Goal: Transaction & Acquisition: Purchase product/service

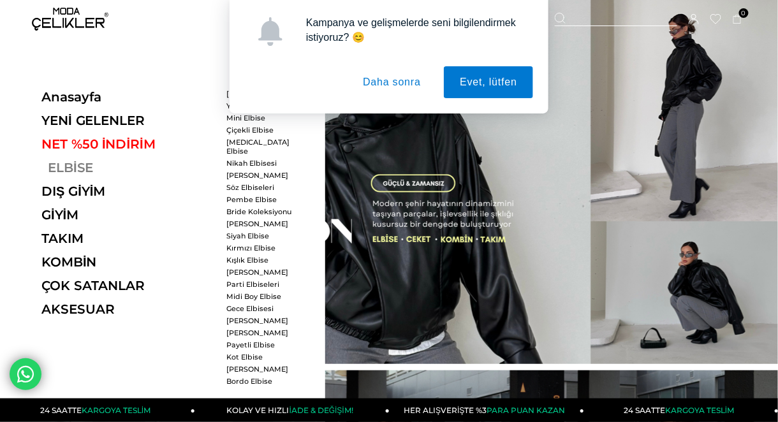
click at [59, 166] on link "ELBİSE" at bounding box center [128, 167] width 175 height 15
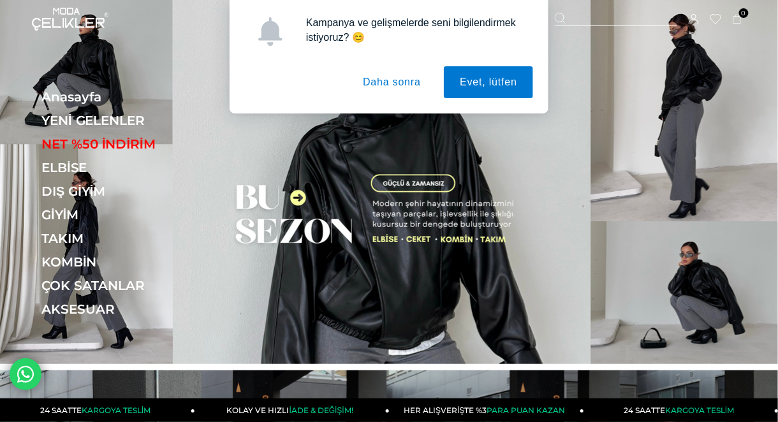
drag, startPoint x: 392, startPoint y: 79, endPoint x: 363, endPoint y: 94, distance: 32.5
click at [392, 79] on button "Daha sonra" at bounding box center [392, 82] width 90 height 32
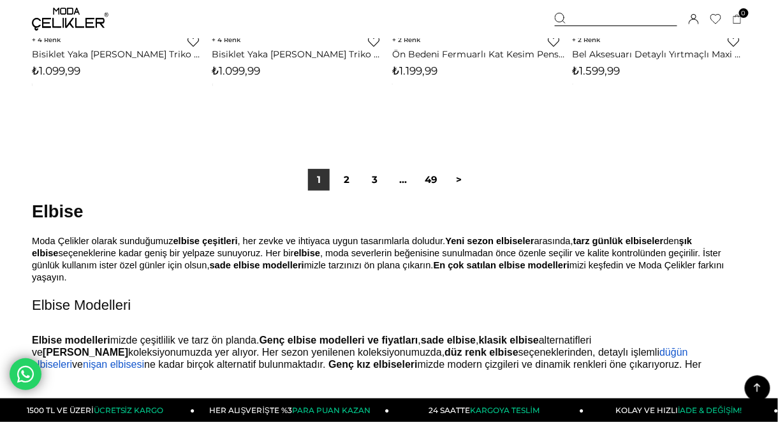
scroll to position [6632, 0]
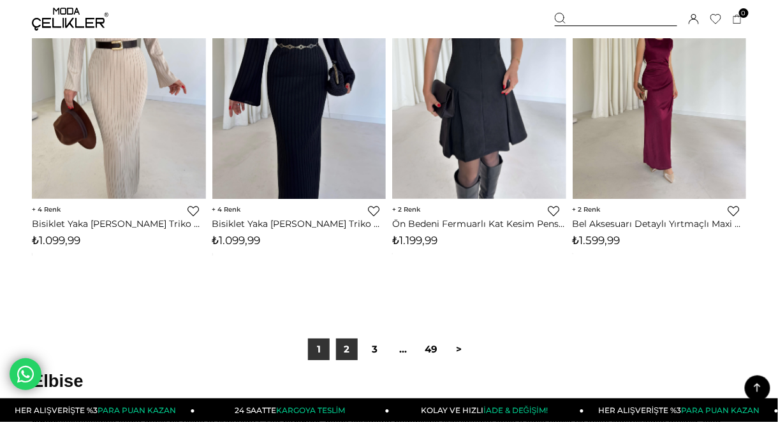
click at [351, 355] on link "2" at bounding box center [347, 350] width 22 height 22
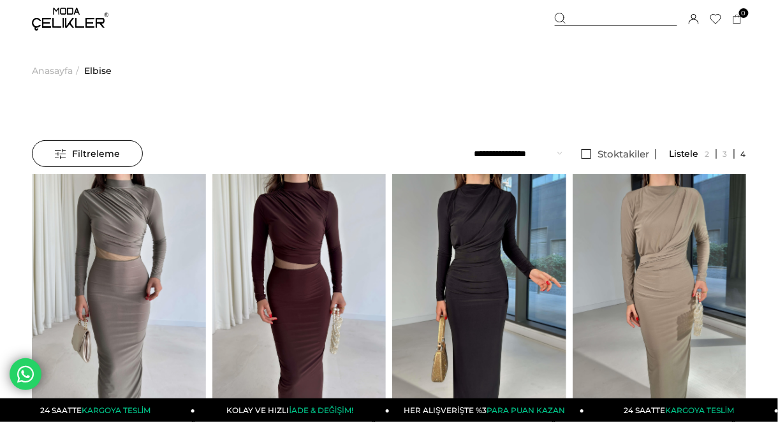
click at [89, 146] on span "Filtreleme" at bounding box center [87, 154] width 65 height 26
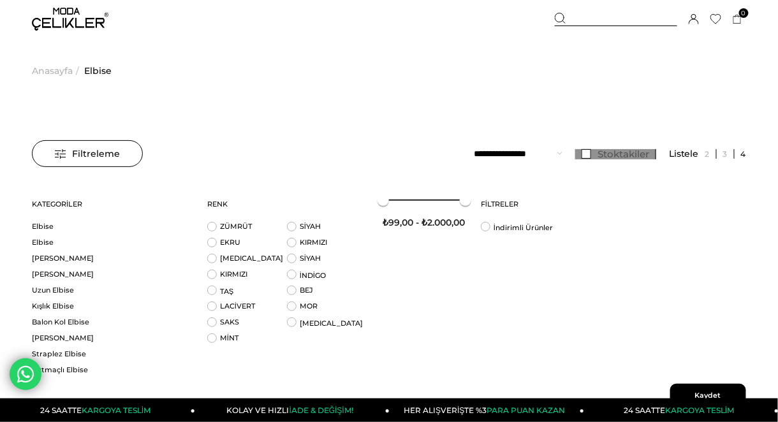
click at [623, 155] on span "Stoktakiler" at bounding box center [623, 154] width 52 height 12
click at [687, 385] on span "Kaydet" at bounding box center [708, 396] width 76 height 24
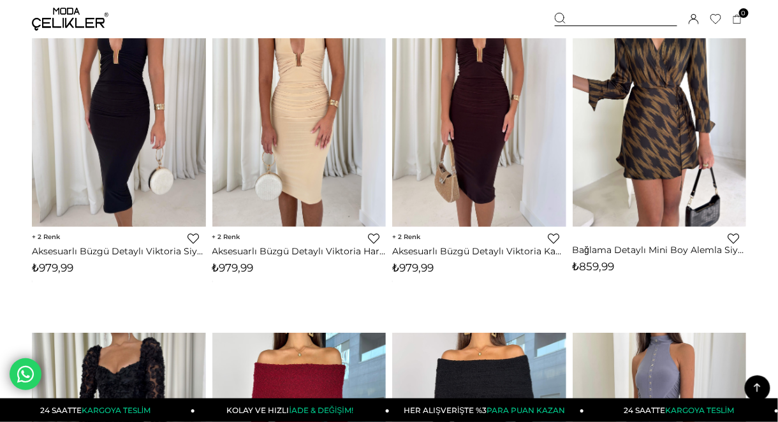
scroll to position [4421, 0]
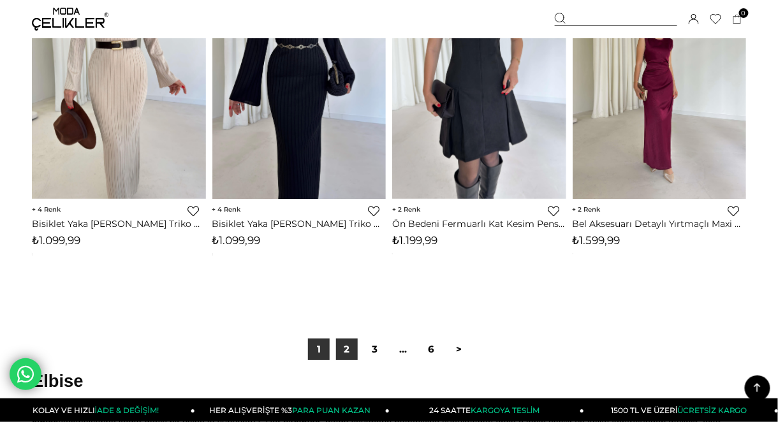
click at [348, 353] on link "2" at bounding box center [347, 350] width 22 height 22
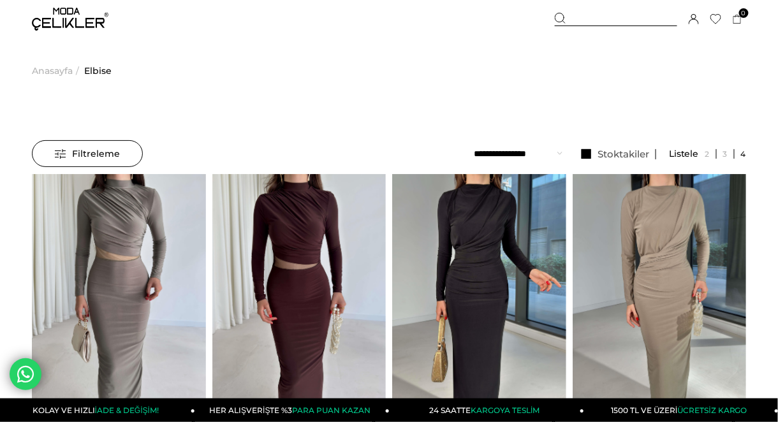
click at [552, 152] on select "**********" at bounding box center [518, 153] width 89 height 27
click at [417, 59] on ul "Anasayfa > Elbise" at bounding box center [389, 70] width 714 height 65
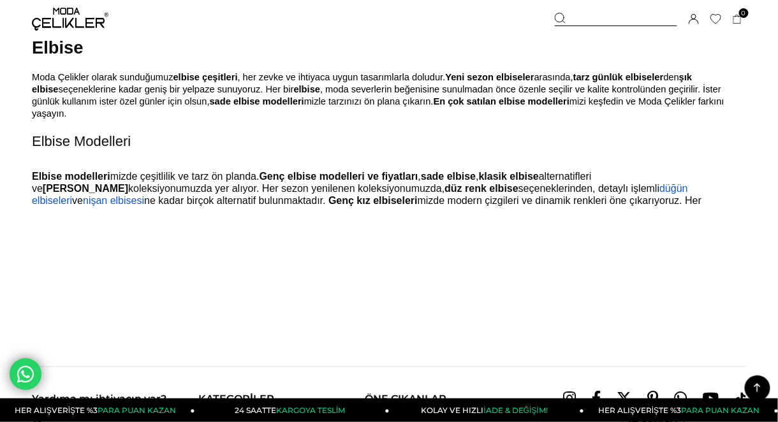
scroll to position [6801, 0]
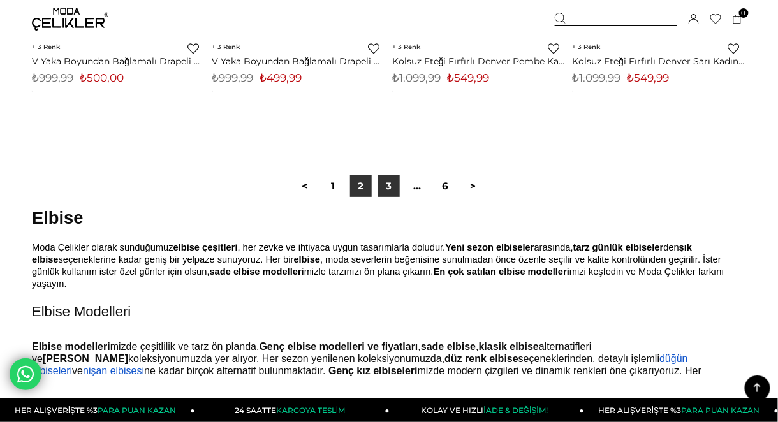
click at [388, 189] on link "3" at bounding box center [389, 186] width 22 height 22
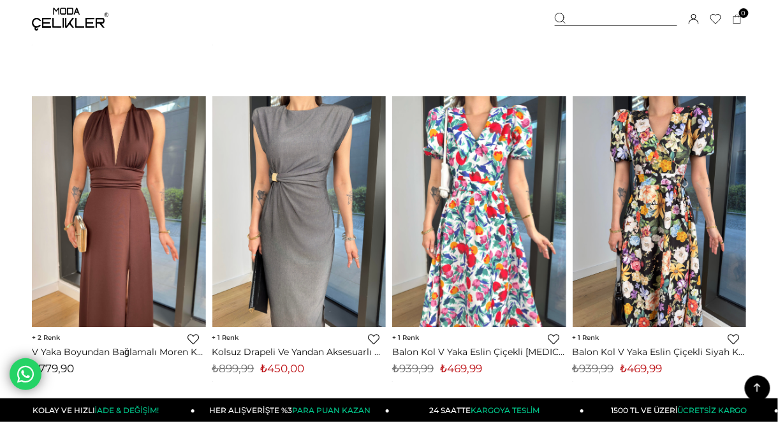
scroll to position [6698, 0]
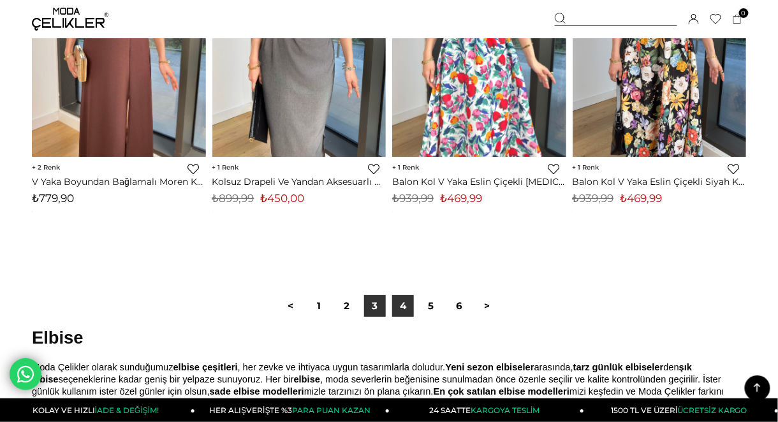
click at [402, 303] on link "4" at bounding box center [403, 306] width 22 height 22
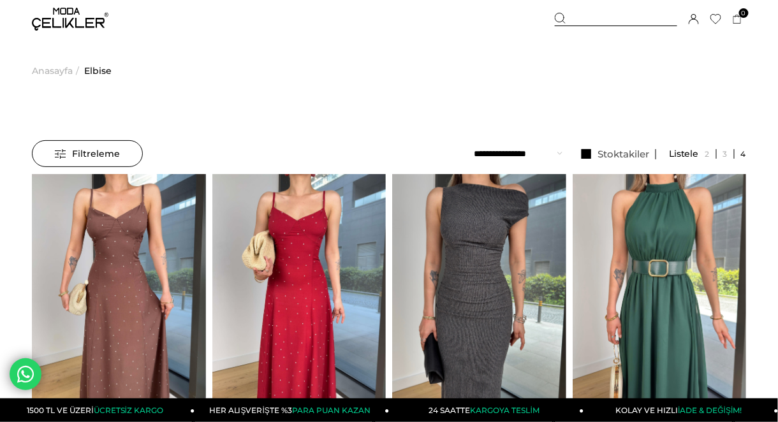
click at [520, 150] on select "**********" at bounding box center [518, 153] width 89 height 27
drag, startPoint x: 119, startPoint y: 147, endPoint x: 129, endPoint y: 145, distance: 10.9
click at [121, 143] on div "Filtreleme" at bounding box center [87, 153] width 111 height 27
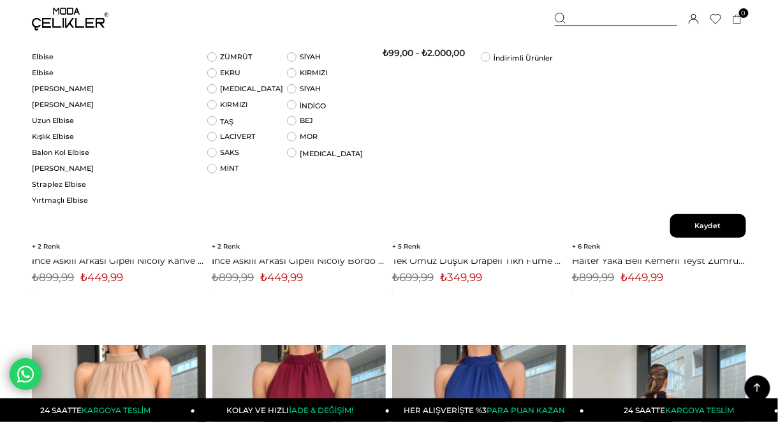
click at [497, 316] on div "‹ › 5 Favorilere Ekle Moda Celikler Tek Omuz Düşük Drapeli Tikn Füme Kadın Midi…" at bounding box center [479, 161] width 174 height 314
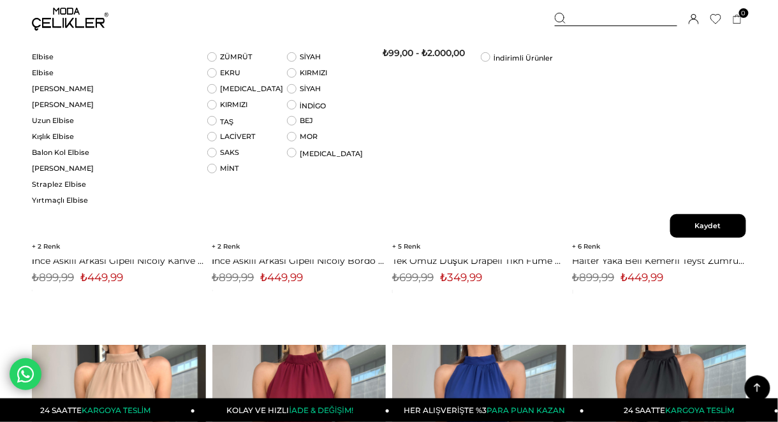
scroll to position [0, 0]
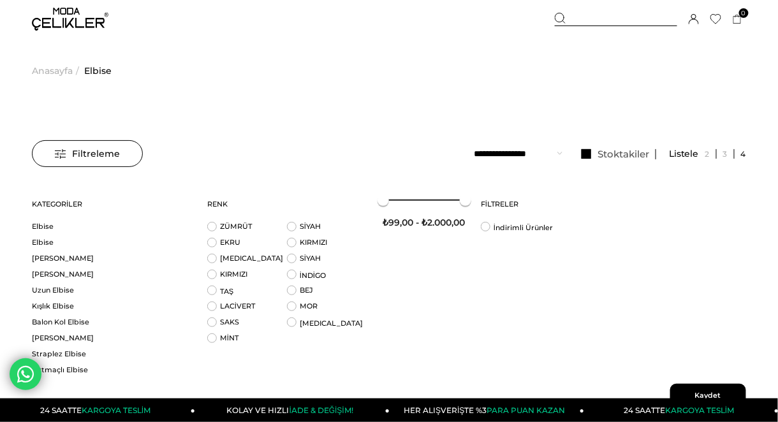
click at [689, 390] on span "Kaydet" at bounding box center [708, 396] width 76 height 24
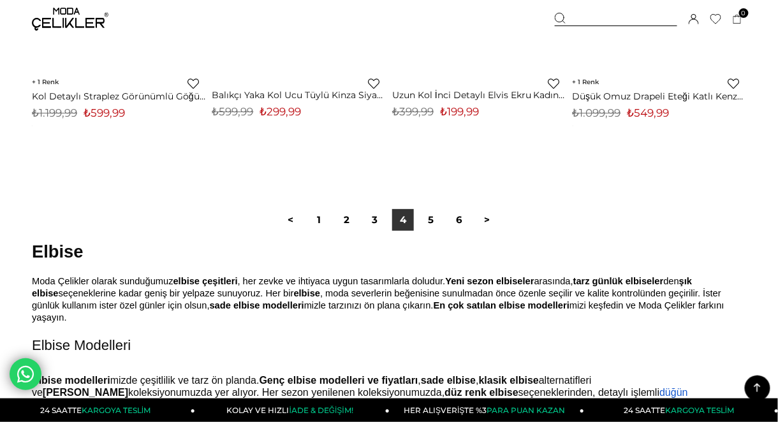
scroll to position [6801, 0]
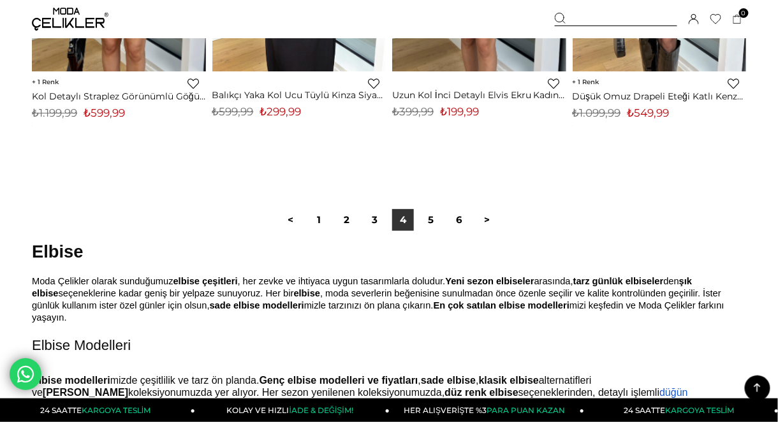
click at [436, 219] on link "5" at bounding box center [431, 220] width 22 height 22
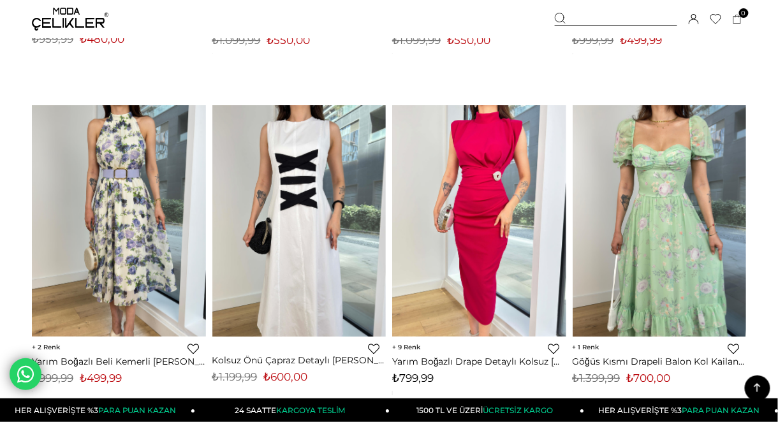
scroll to position [5508, 0]
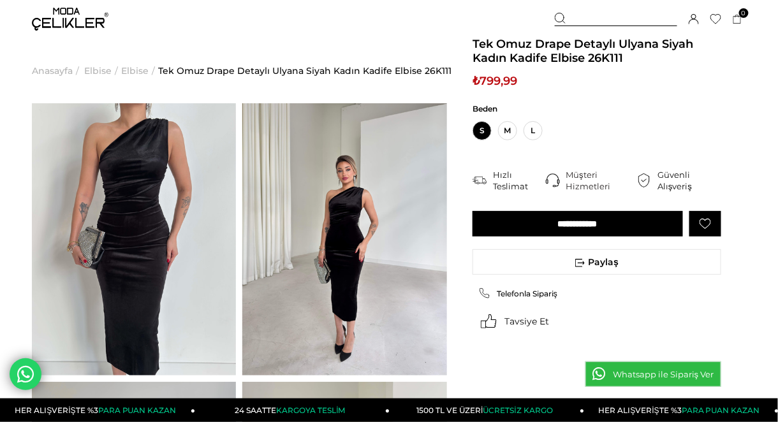
scroll to position [170, 0]
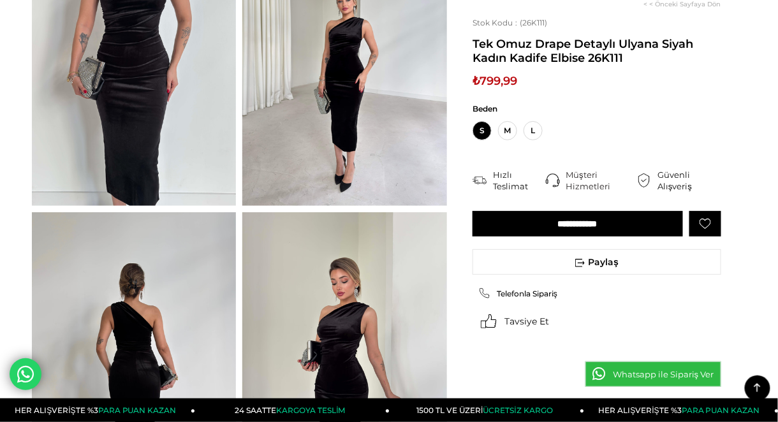
click at [343, 288] on img at bounding box center [344, 348] width 204 height 272
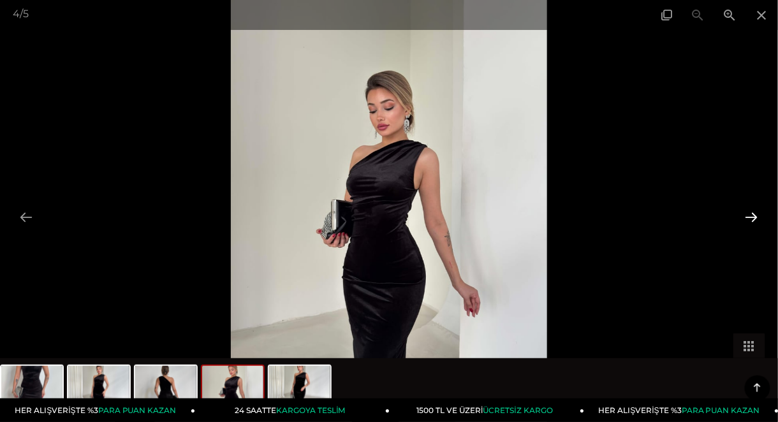
click at [759, 216] on button at bounding box center [751, 217] width 27 height 25
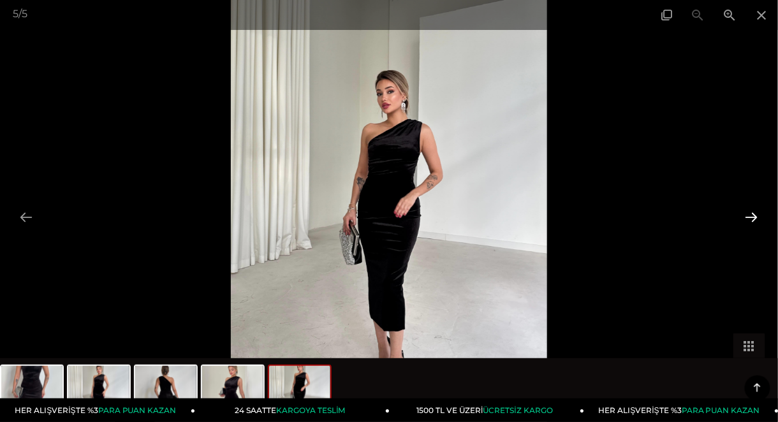
click at [759, 217] on button at bounding box center [751, 217] width 27 height 25
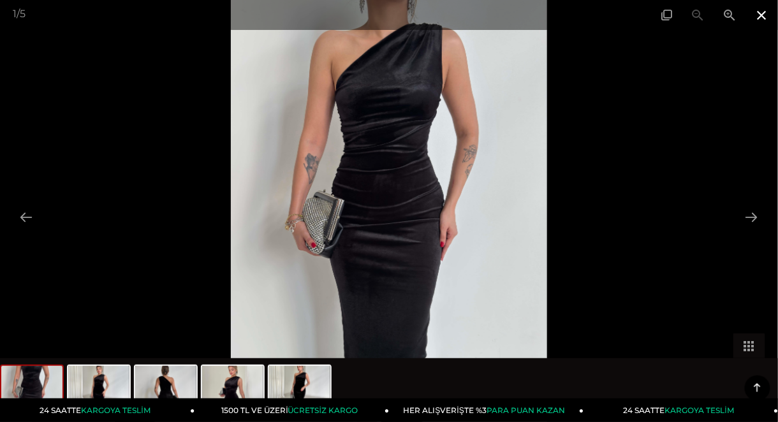
click at [769, 10] on span at bounding box center [762, 15] width 32 height 30
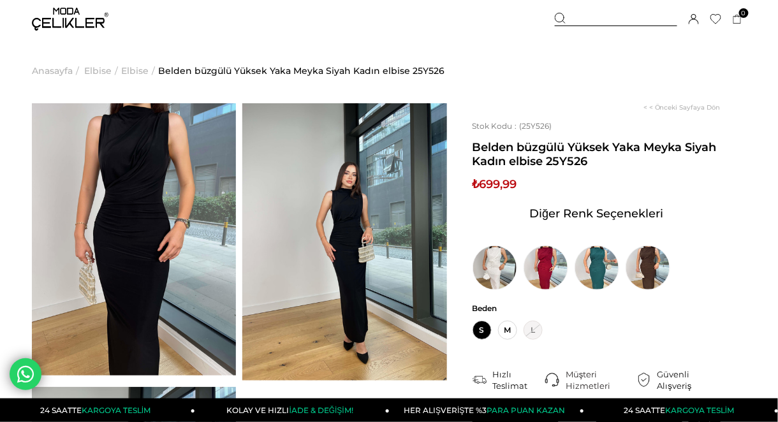
click at [453, 45] on ul "Anasayfa > Elbise > Elbise > Belden büzgülü Yüksek Yaka Meyka Siyah Kadın elbis…" at bounding box center [389, 70] width 714 height 65
click at [651, 255] on img at bounding box center [648, 267] width 45 height 45
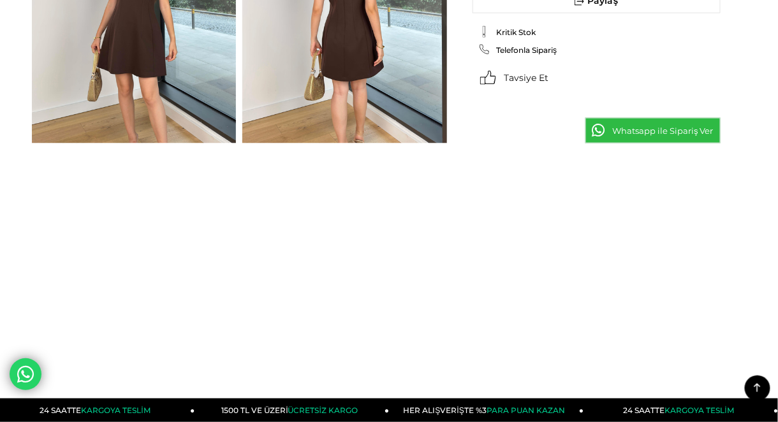
scroll to position [680, 0]
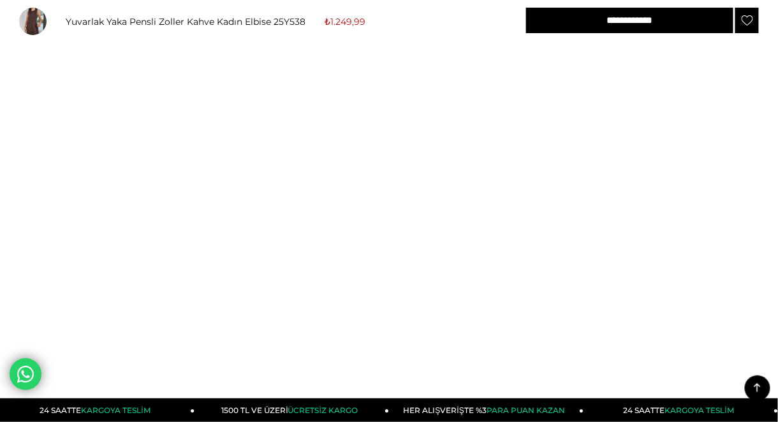
drag, startPoint x: 220, startPoint y: 212, endPoint x: 70, endPoint y: 210, distance: 149.9
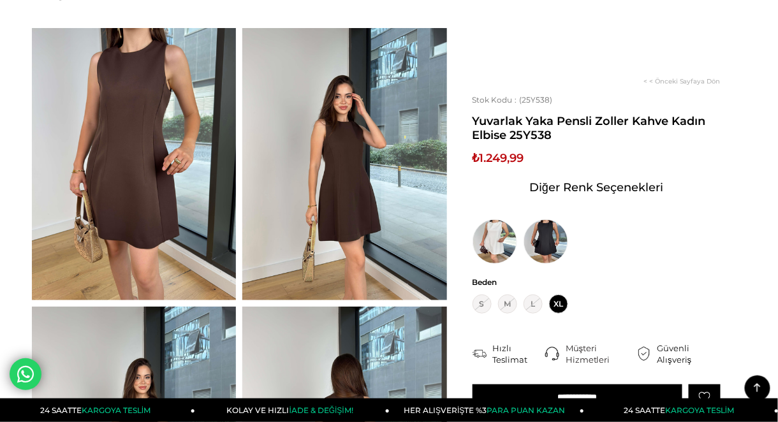
scroll to position [0, 0]
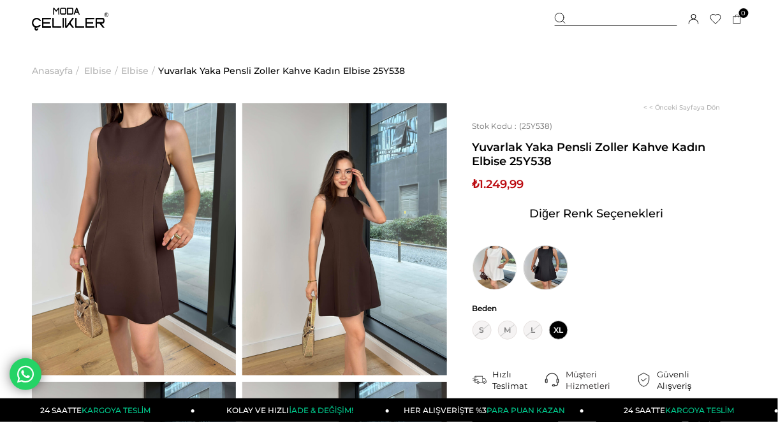
click at [549, 270] on img at bounding box center [546, 267] width 45 height 45
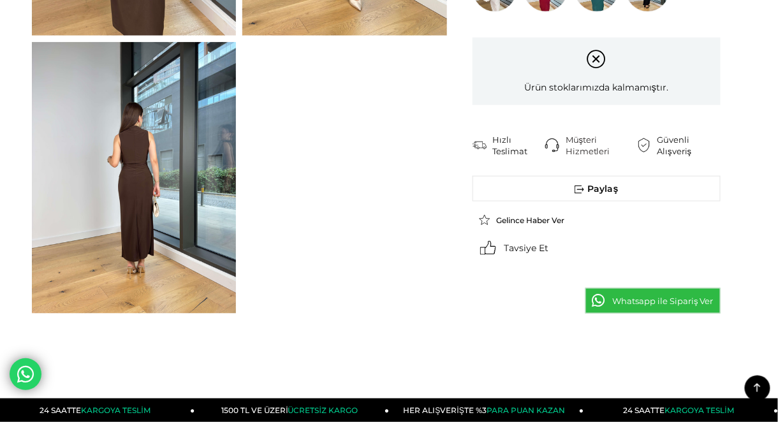
scroll to position [170, 0]
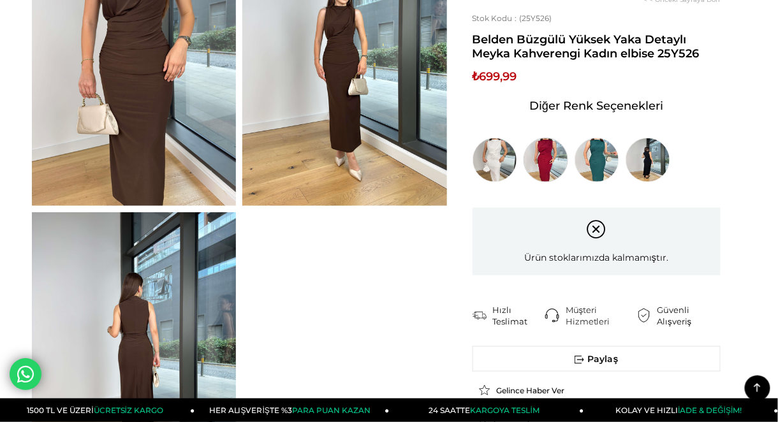
click at [538, 159] on img at bounding box center [546, 160] width 45 height 45
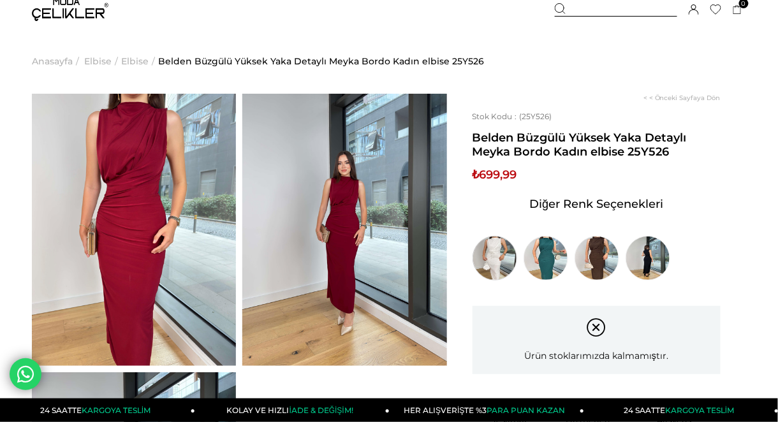
scroll to position [170, 0]
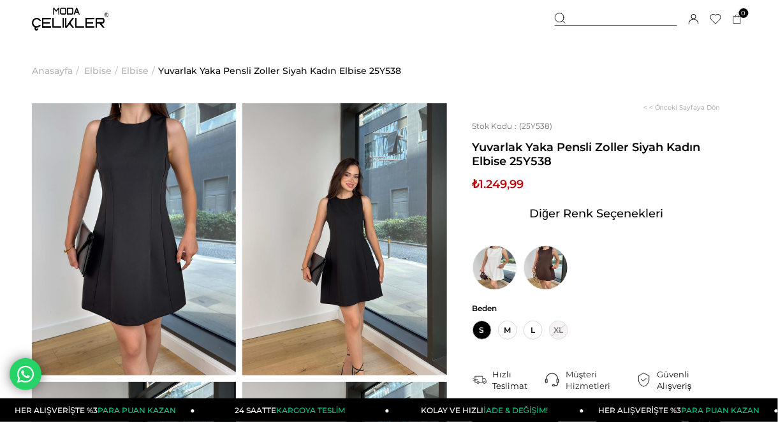
scroll to position [170, 0]
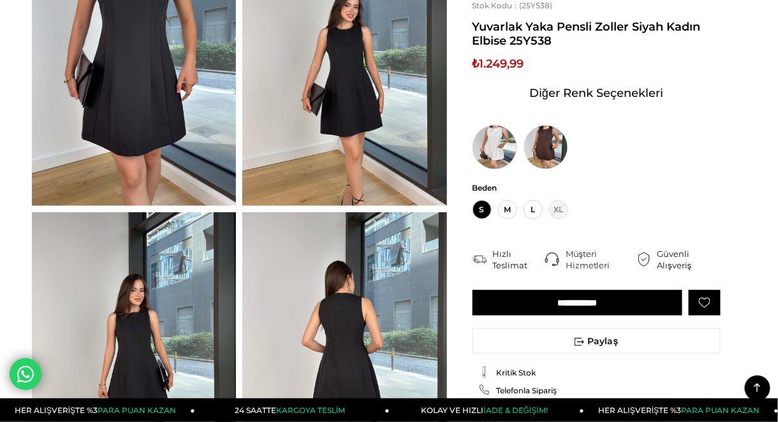
click at [490, 138] on img at bounding box center [494, 147] width 45 height 45
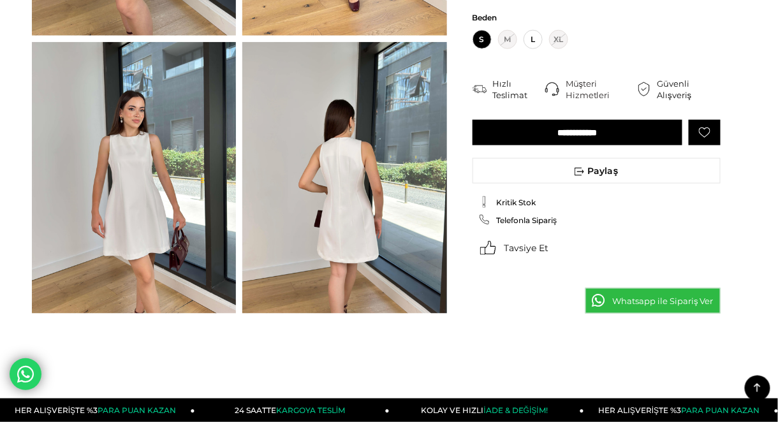
scroll to position [170, 0]
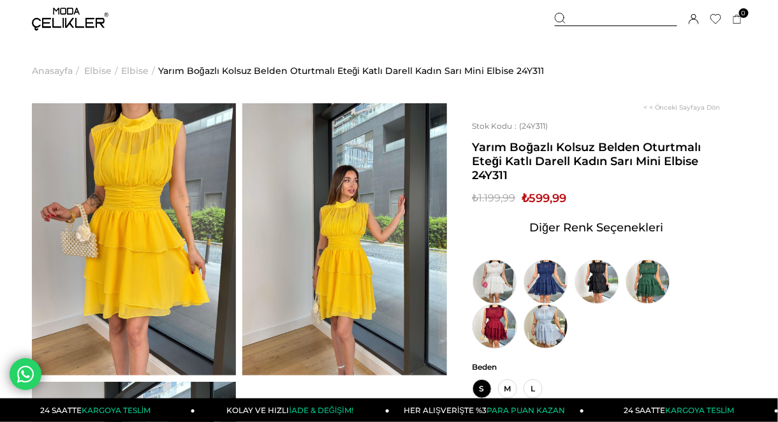
click at [490, 307] on img at bounding box center [494, 326] width 45 height 45
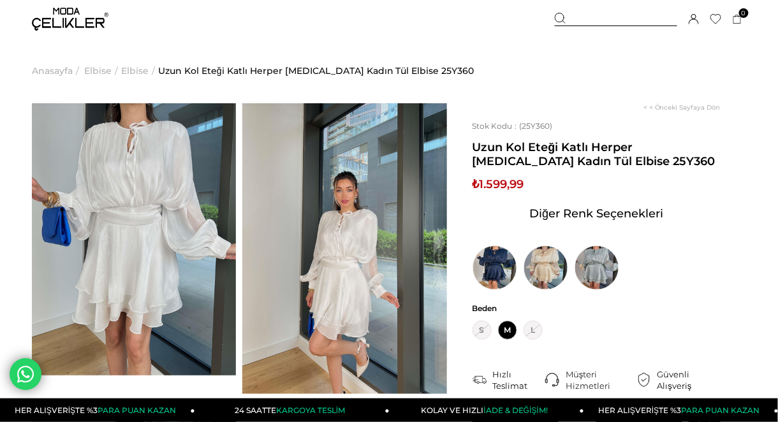
scroll to position [170, 0]
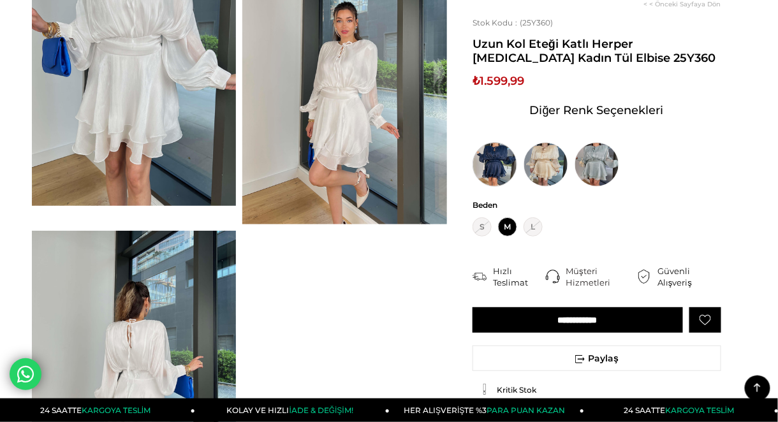
click at [490, 168] on img at bounding box center [494, 164] width 45 height 45
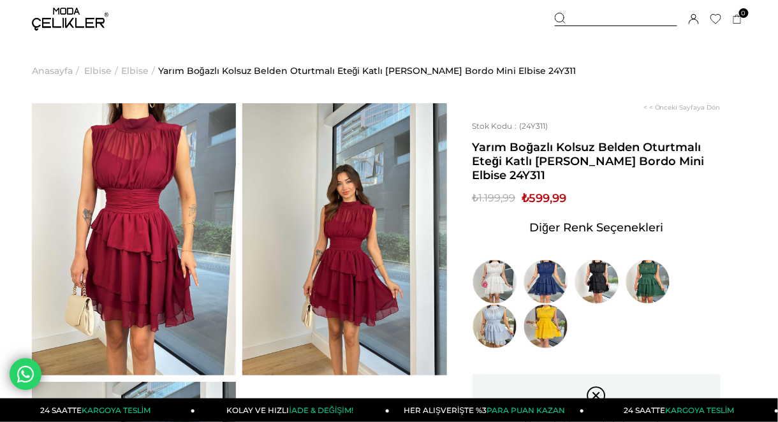
scroll to position [170, 0]
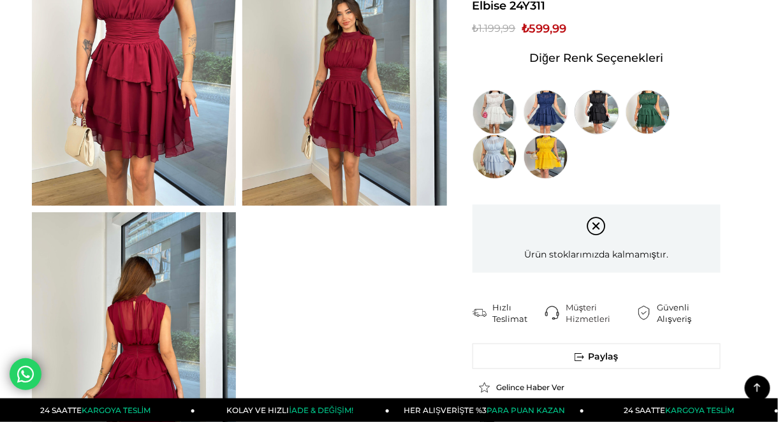
click at [595, 115] on img at bounding box center [597, 112] width 45 height 45
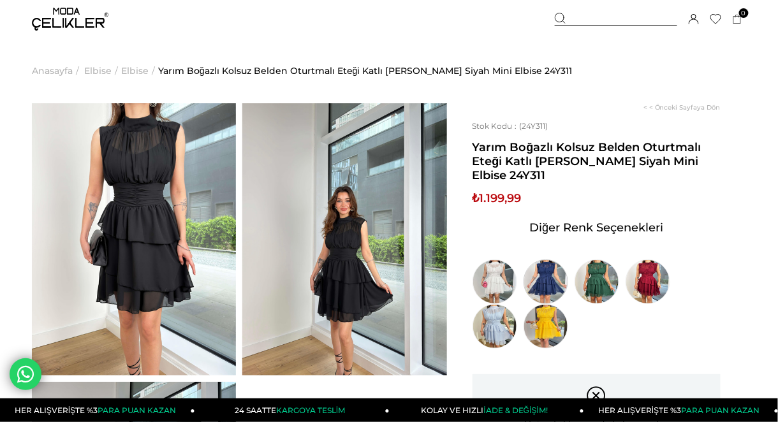
click at [549, 270] on img at bounding box center [546, 282] width 45 height 45
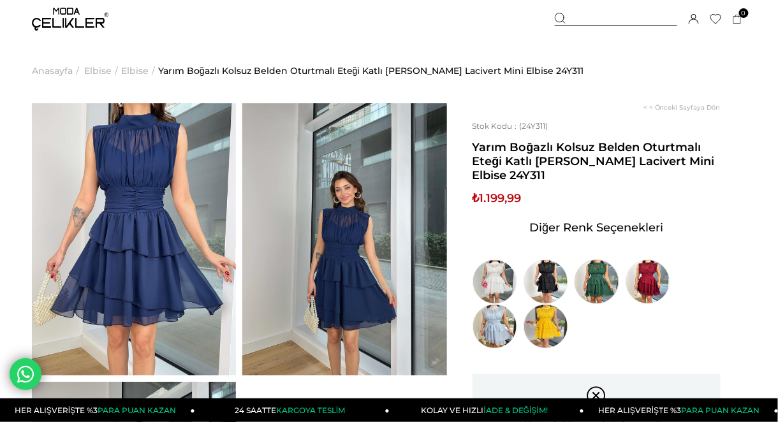
click at [612, 279] on img at bounding box center [597, 282] width 45 height 45
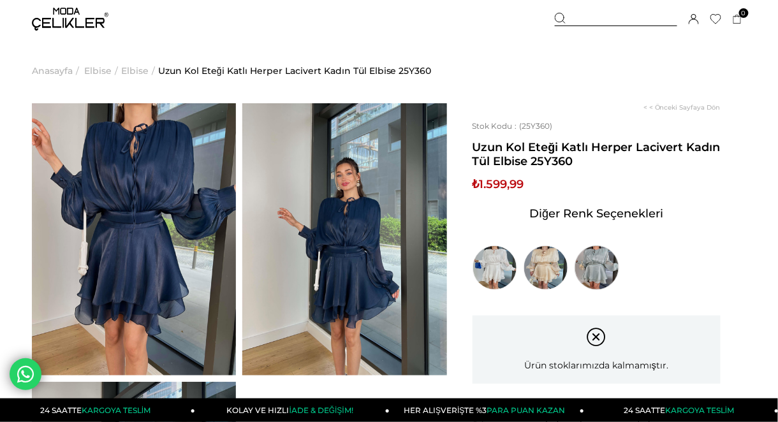
click at [606, 269] on img at bounding box center [597, 267] width 45 height 45
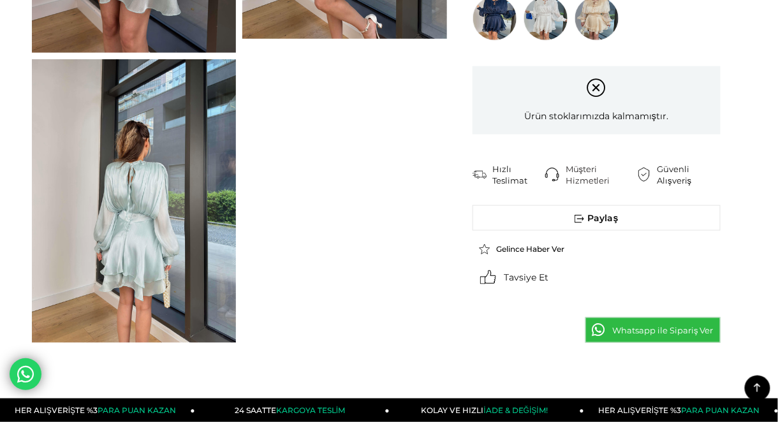
scroll to position [170, 0]
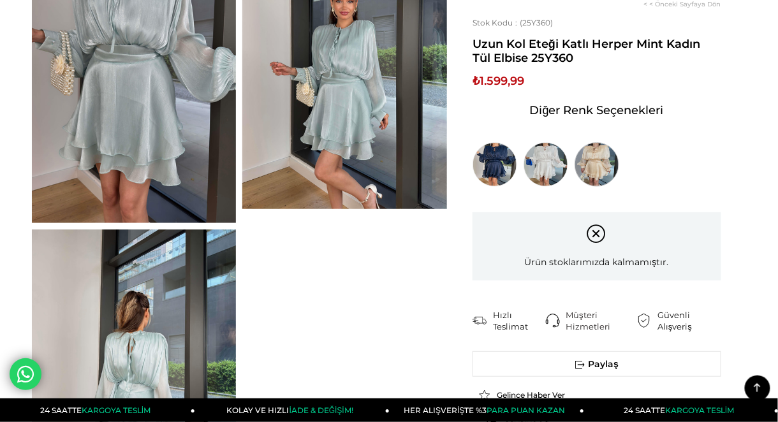
click at [603, 161] on img at bounding box center [597, 164] width 45 height 45
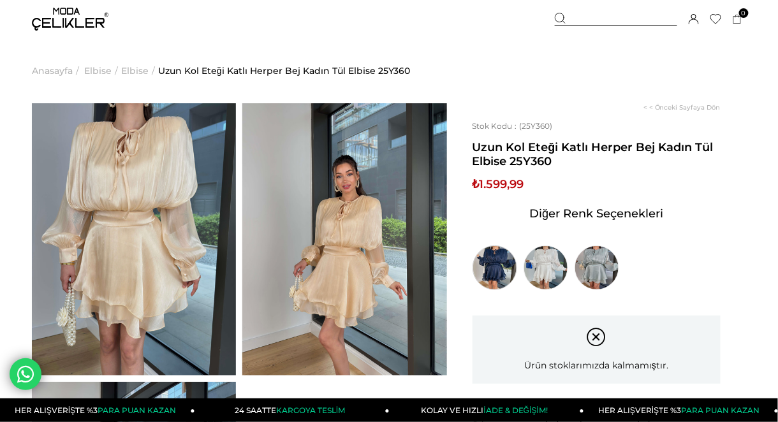
click at [492, 277] on img at bounding box center [494, 267] width 45 height 45
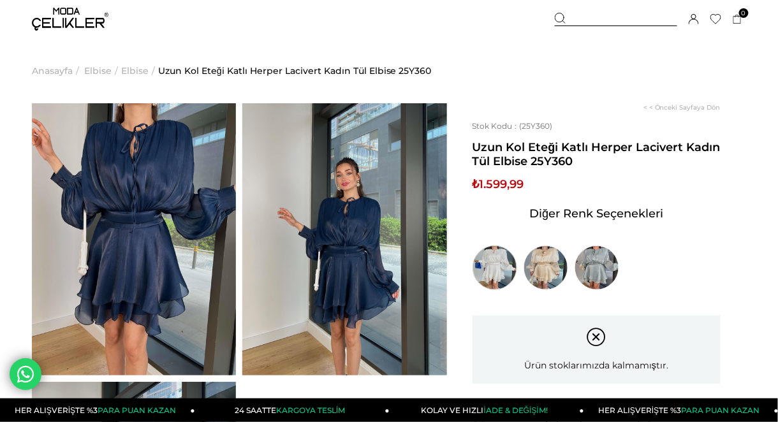
click at [480, 257] on img at bounding box center [494, 267] width 45 height 45
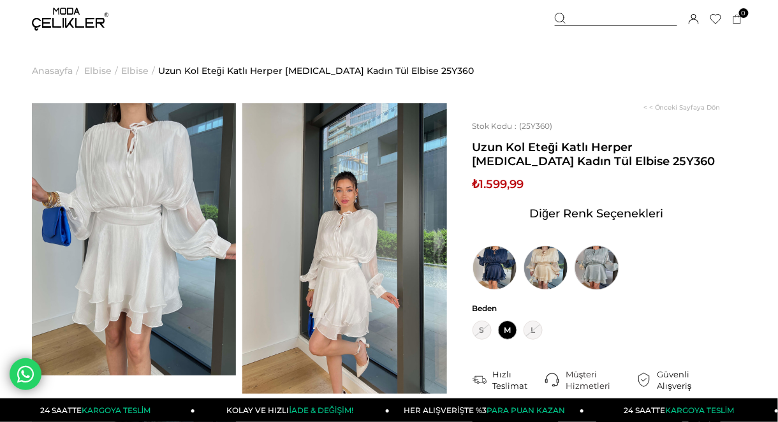
click at [594, 270] on img at bounding box center [597, 267] width 45 height 45
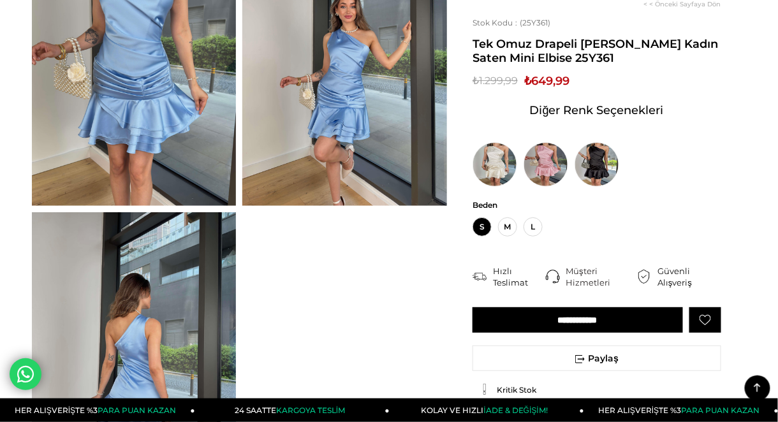
scroll to position [340, 0]
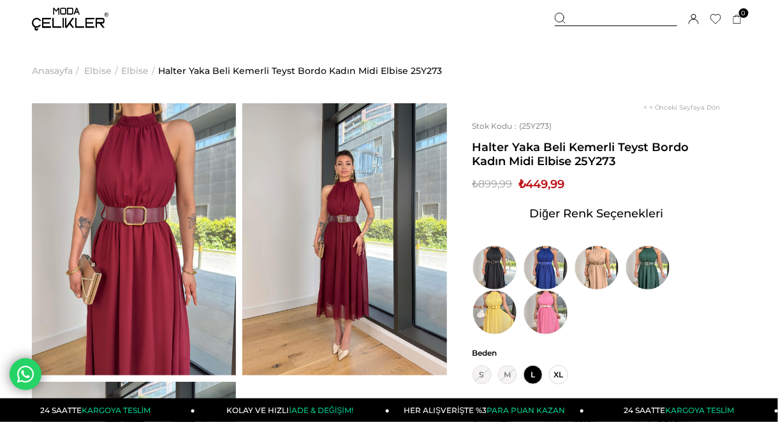
click at [316, 249] on img at bounding box center [344, 239] width 204 height 272
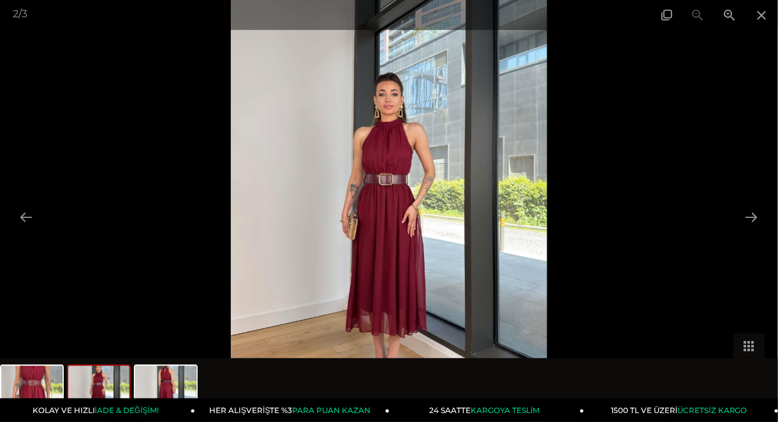
click at [402, 220] on img at bounding box center [389, 211] width 317 height 422
click at [732, 15] on span at bounding box center [730, 15] width 32 height 30
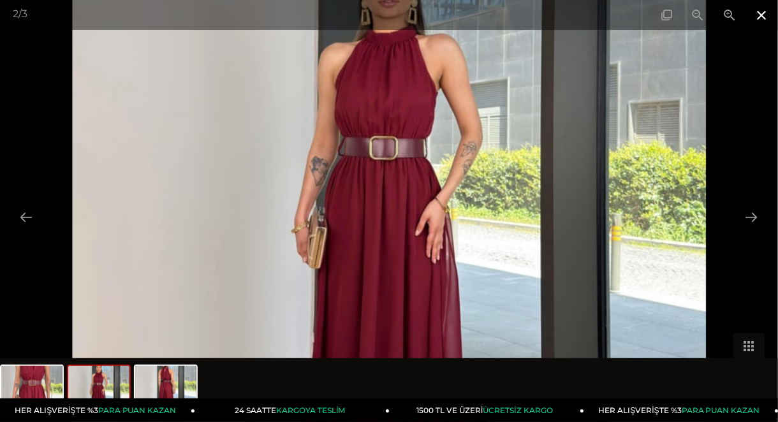
click at [768, 12] on span at bounding box center [762, 15] width 32 height 30
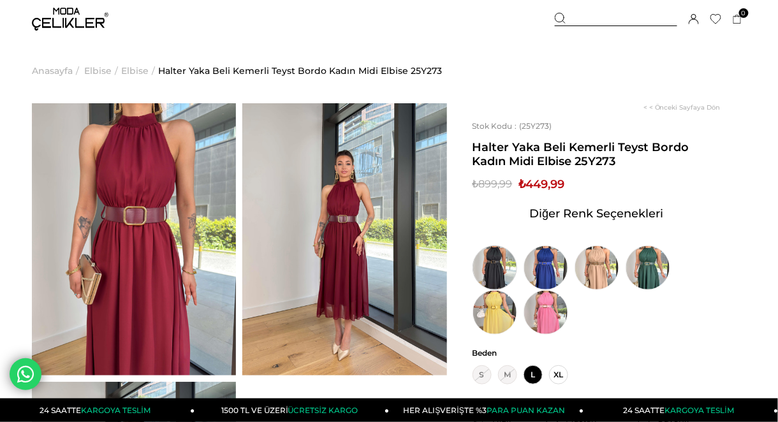
click at [496, 263] on img at bounding box center [494, 267] width 45 height 45
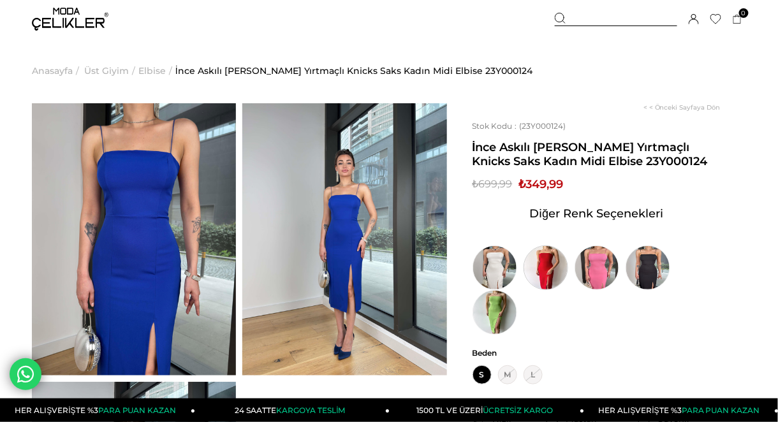
click at [559, 271] on img at bounding box center [546, 267] width 45 height 45
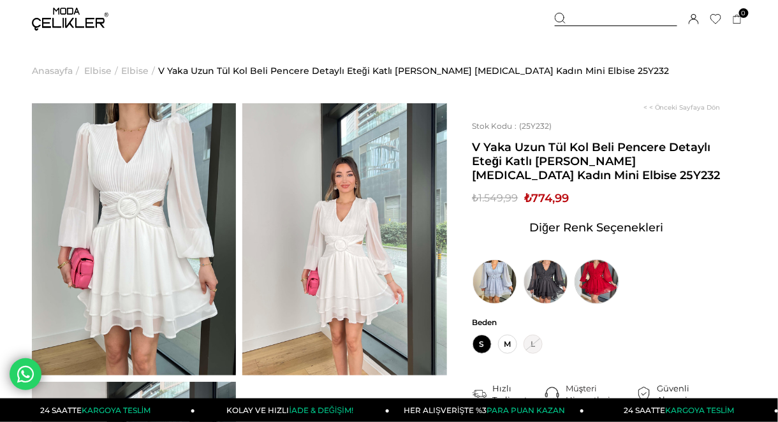
click at [600, 293] on img at bounding box center [597, 282] width 45 height 45
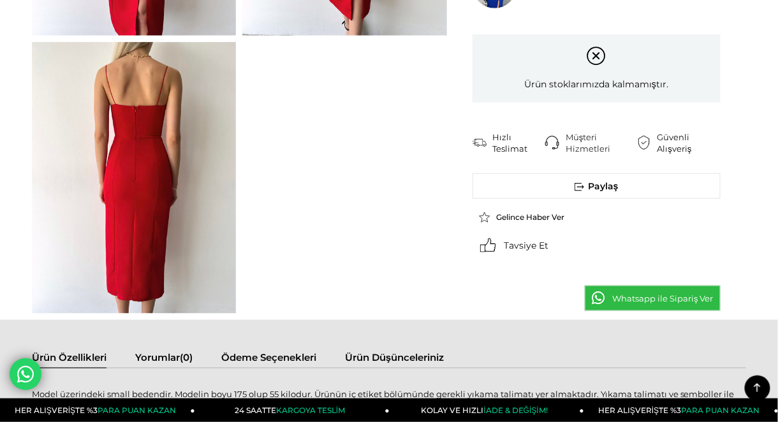
scroll to position [170, 0]
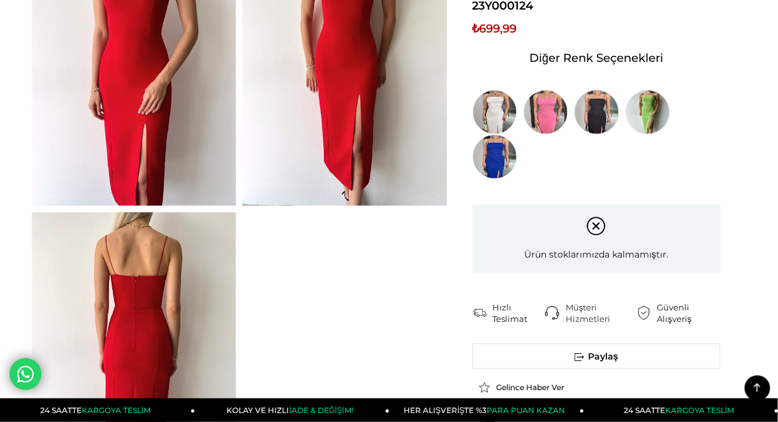
click at [602, 90] on img at bounding box center [597, 112] width 45 height 45
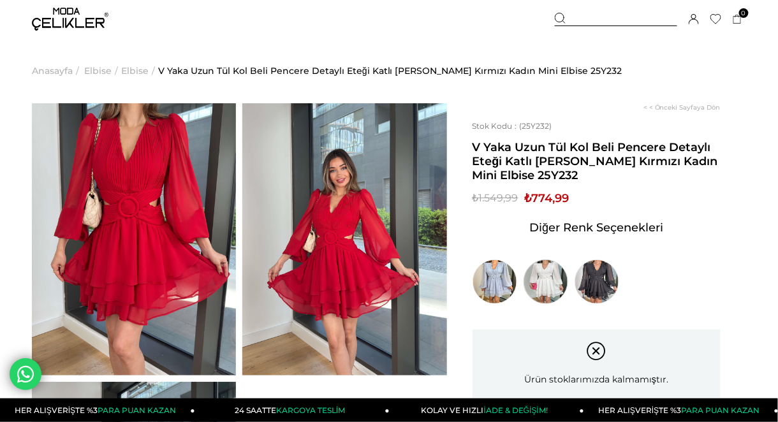
click at [561, 285] on img at bounding box center [546, 282] width 45 height 45
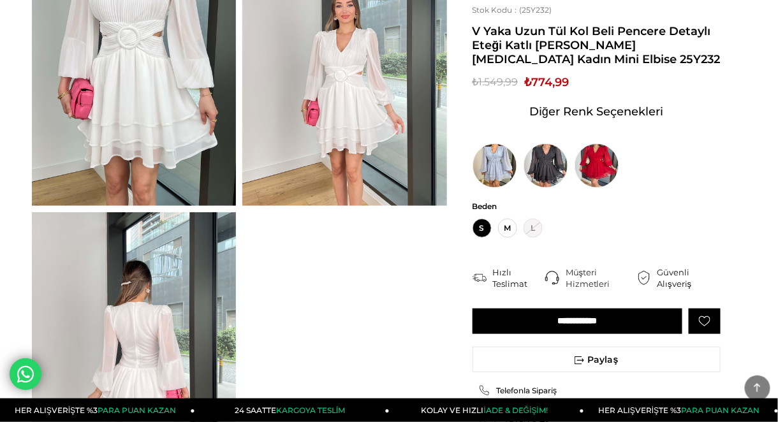
scroll to position [170, 0]
click at [495, 176] on img at bounding box center [494, 165] width 45 height 45
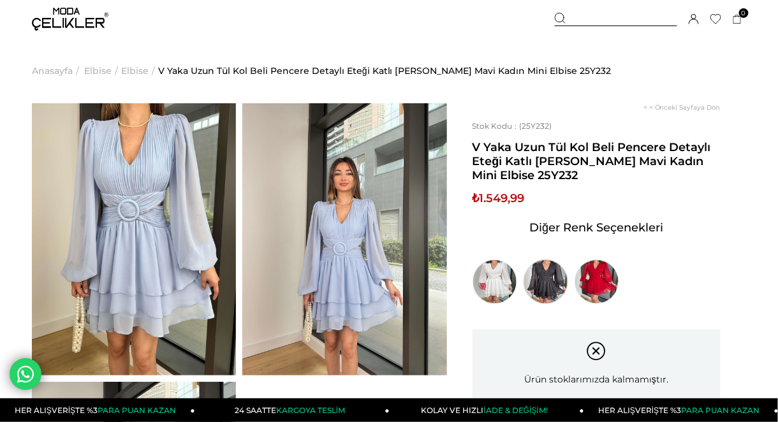
click at [546, 284] on img at bounding box center [546, 282] width 45 height 45
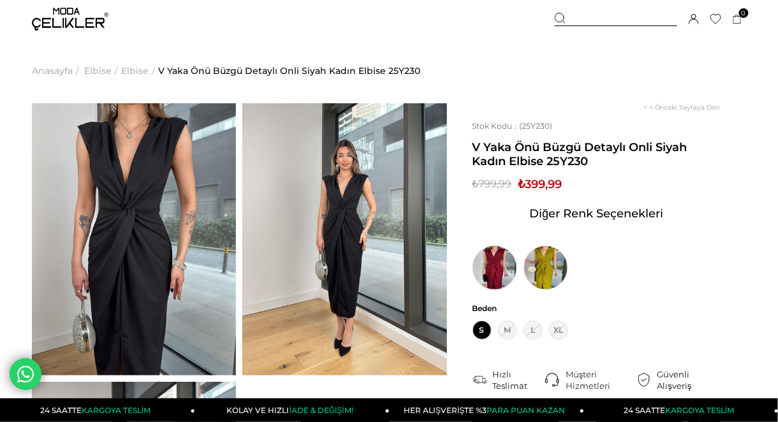
click at [513, 275] on img at bounding box center [494, 267] width 45 height 45
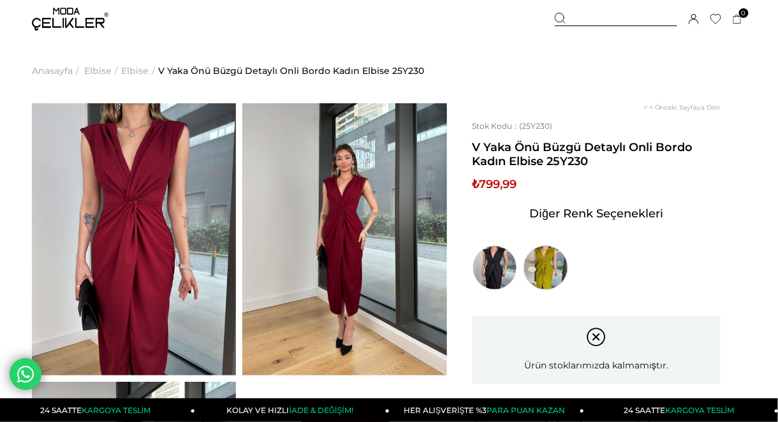
click at [539, 268] on img at bounding box center [546, 267] width 45 height 45
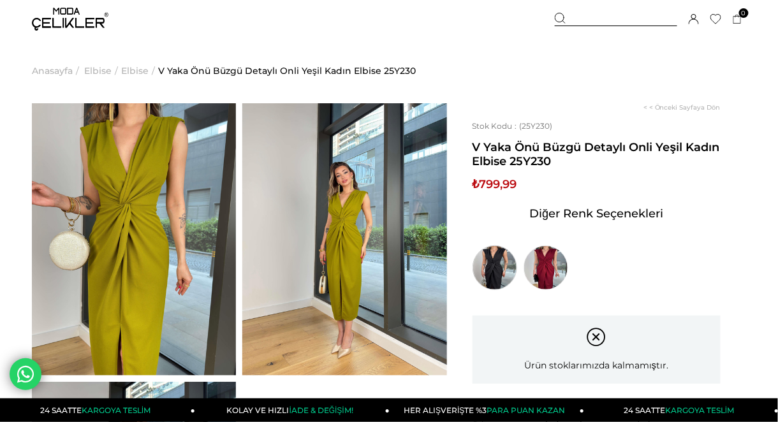
click at [500, 268] on img at bounding box center [494, 267] width 45 height 45
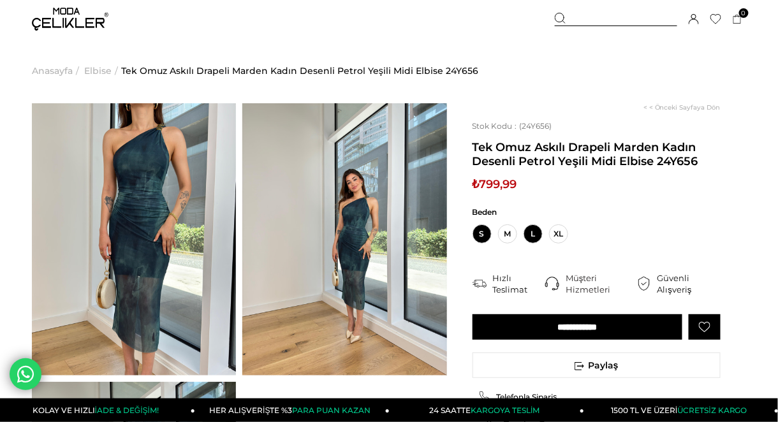
click at [538, 238] on span "L" at bounding box center [533, 233] width 19 height 19
click at [661, 216] on span "Beden" at bounding box center [596, 212] width 248 height 11
click at [621, 321] on input "**********" at bounding box center [577, 327] width 210 height 26
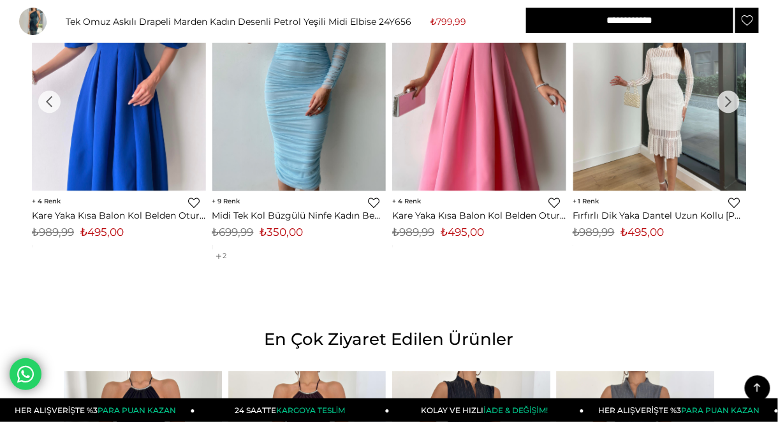
scroll to position [756, 0]
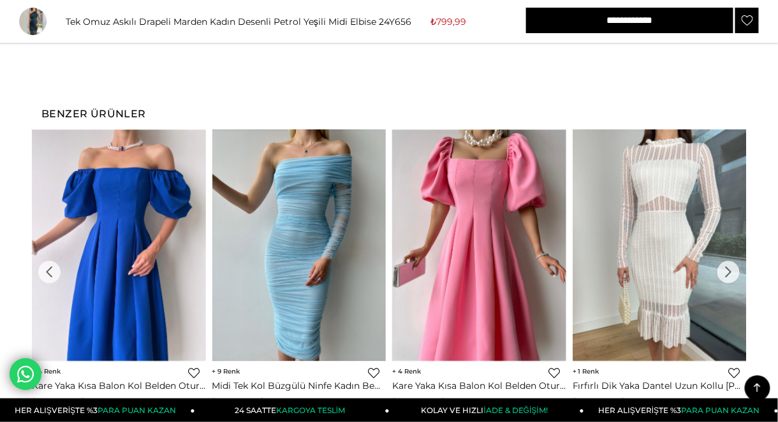
click at [733, 266] on div "›" at bounding box center [728, 272] width 22 height 22
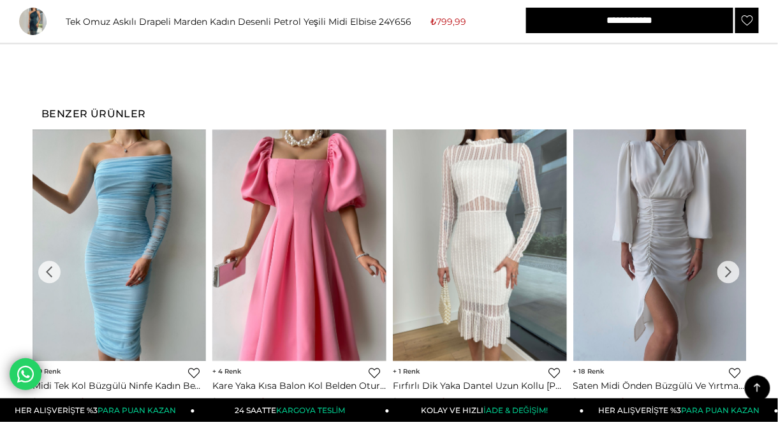
click at [733, 266] on div "›" at bounding box center [728, 272] width 22 height 22
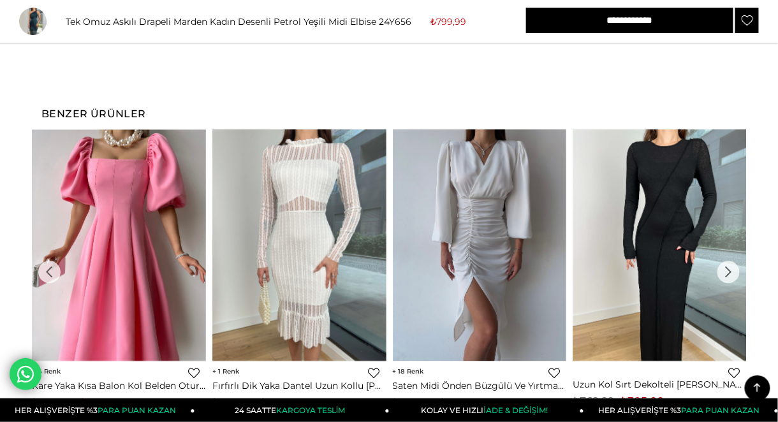
click at [733, 267] on div "›" at bounding box center [728, 272] width 22 height 22
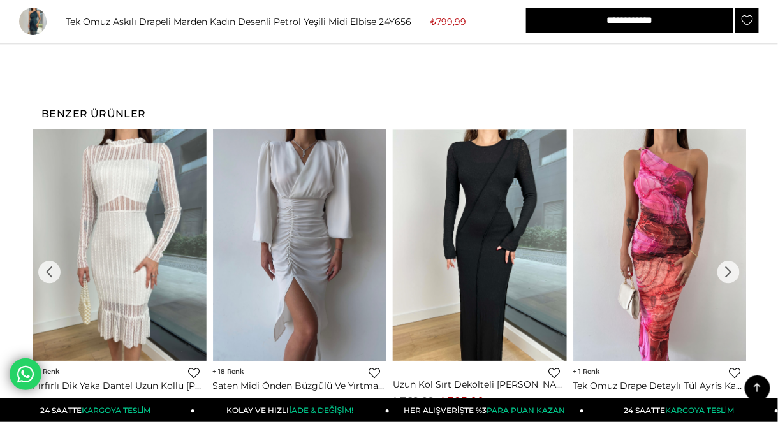
click at [733, 266] on div "›" at bounding box center [728, 272] width 22 height 22
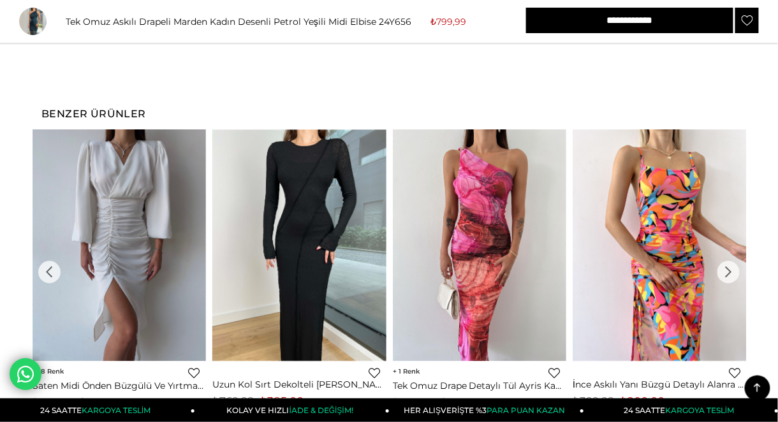
click at [733, 267] on div "›" at bounding box center [728, 272] width 22 height 22
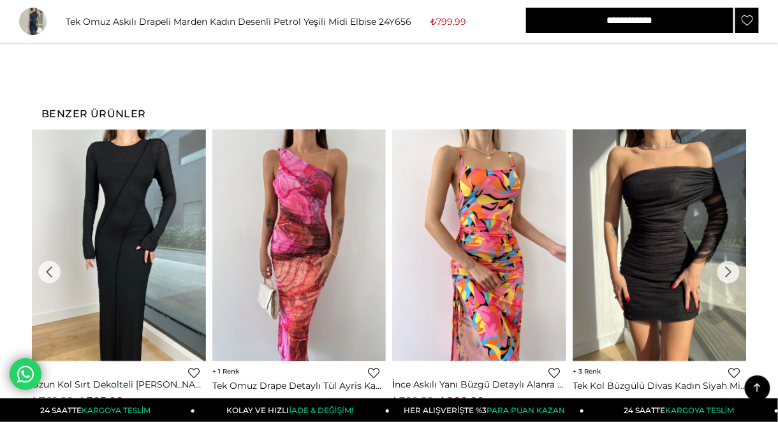
click at [733, 267] on div "›" at bounding box center [728, 272] width 22 height 22
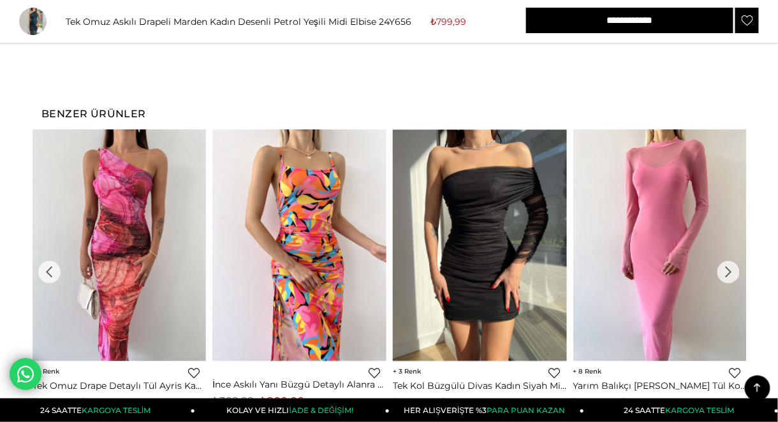
click at [733, 267] on div "›" at bounding box center [728, 272] width 22 height 22
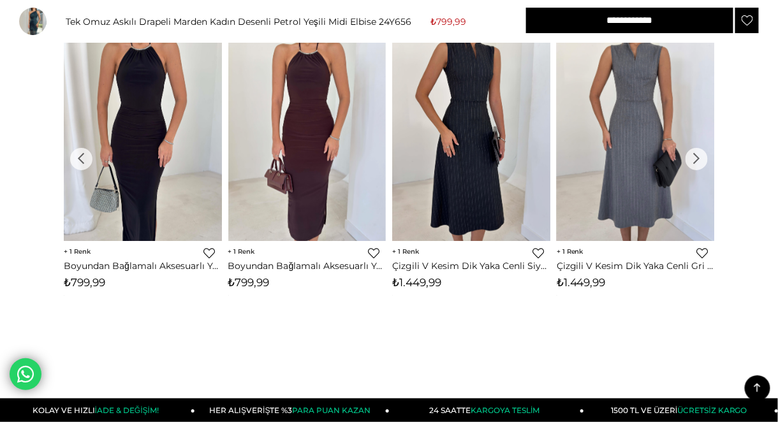
scroll to position [1097, 0]
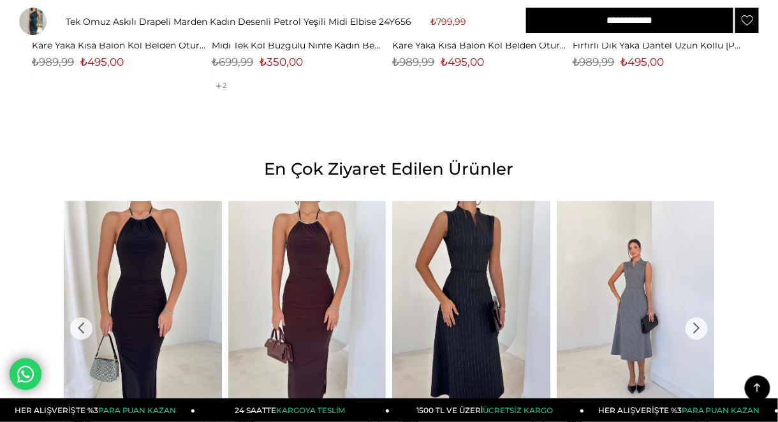
click at [694, 328] on div "›" at bounding box center [696, 329] width 22 height 22
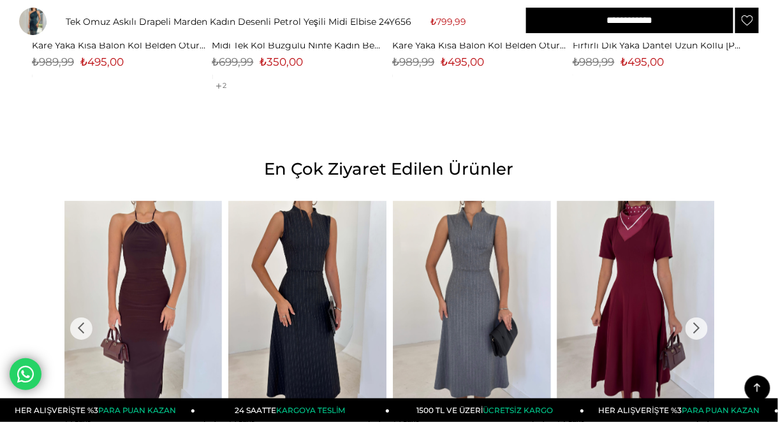
click at [694, 328] on div "›" at bounding box center [696, 329] width 22 height 22
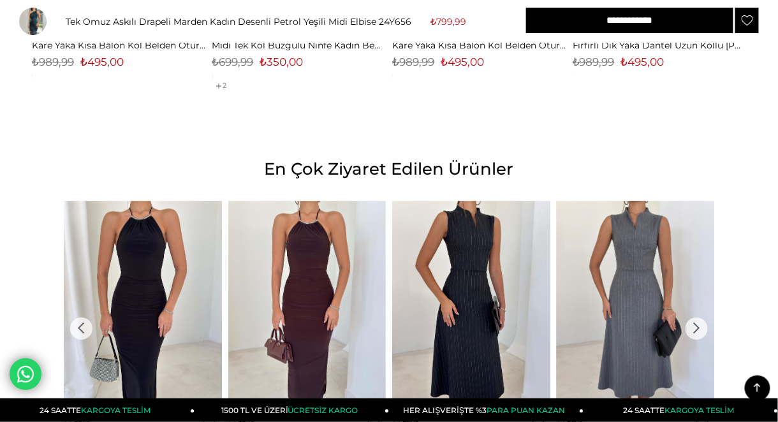
click at [694, 328] on div "›" at bounding box center [696, 329] width 22 height 22
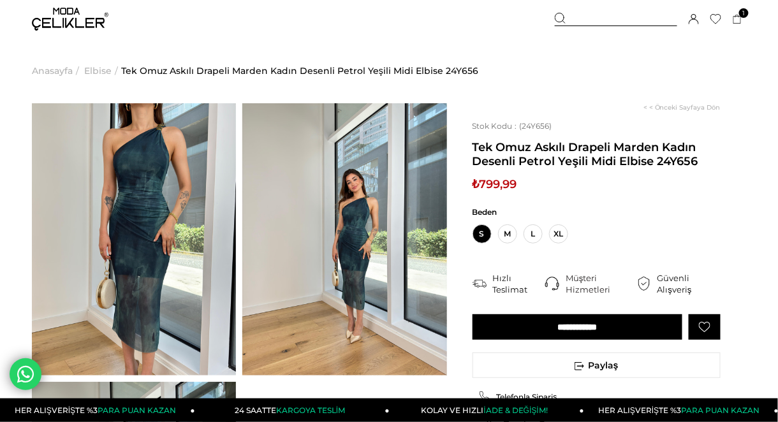
click at [140, 258] on img at bounding box center [134, 239] width 204 height 272
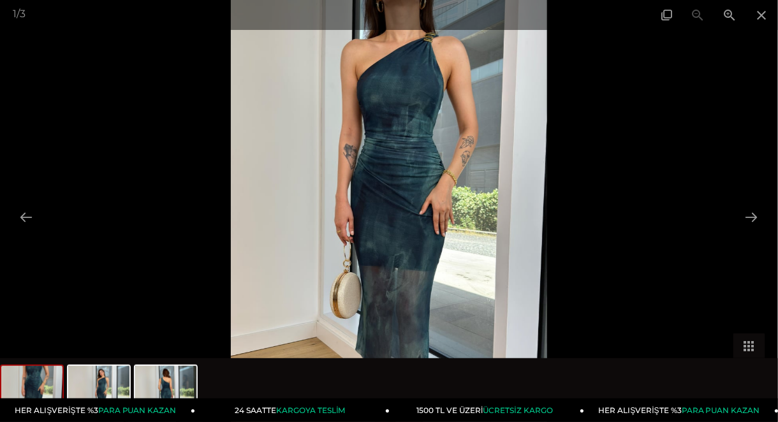
click at [744, 292] on div at bounding box center [389, 211] width 778 height 422
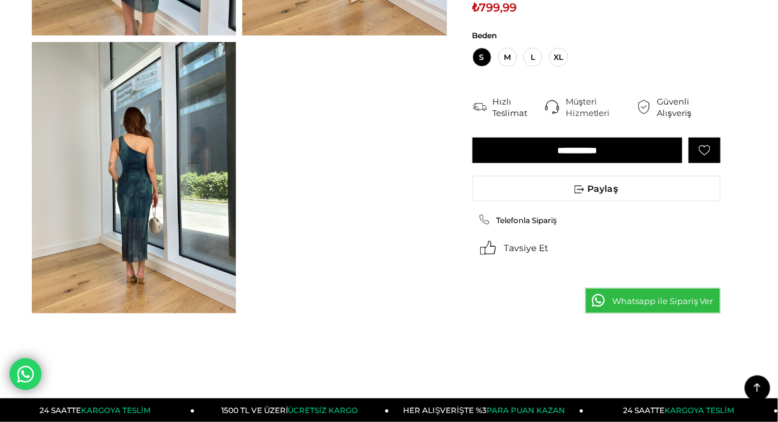
scroll to position [510, 0]
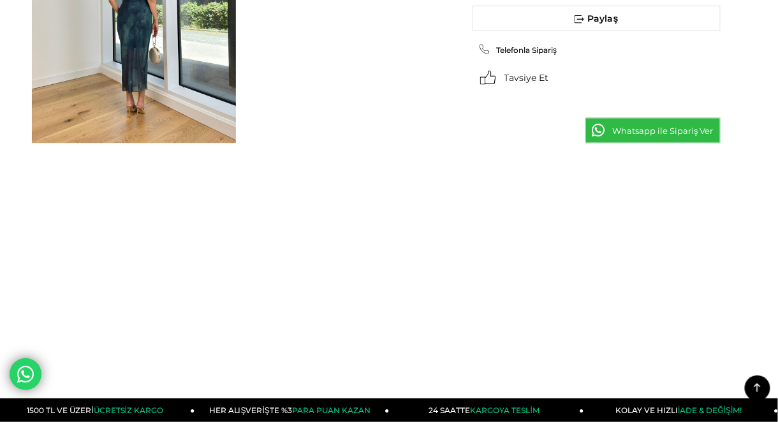
drag, startPoint x: 305, startPoint y: 212, endPoint x: 380, endPoint y: 263, distance: 90.5
